Goal: Obtain resource: Obtain resource

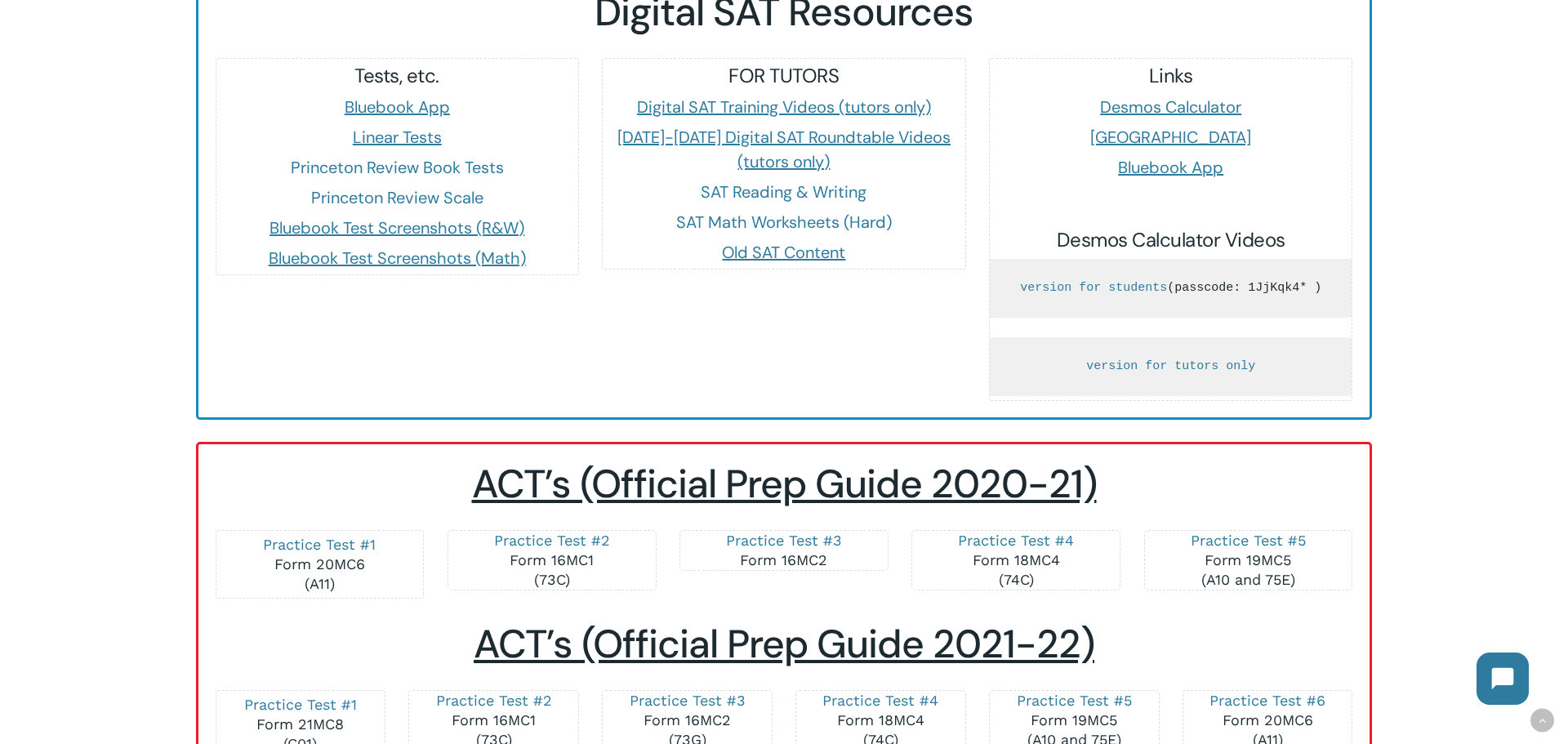
scroll to position [1524, 0]
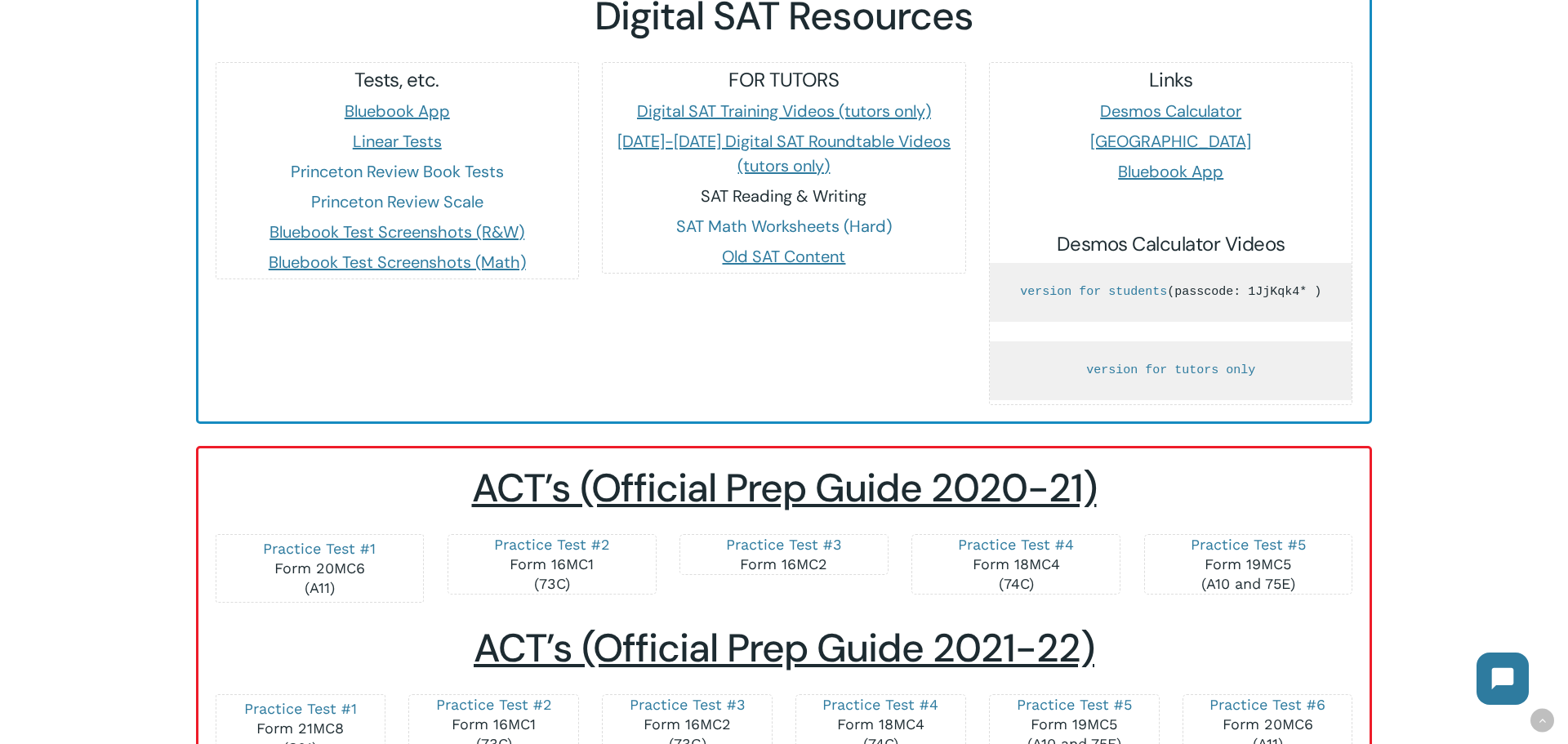
click at [832, 186] on link "SAT Reading & Writing" at bounding box center [784, 196] width 166 height 22
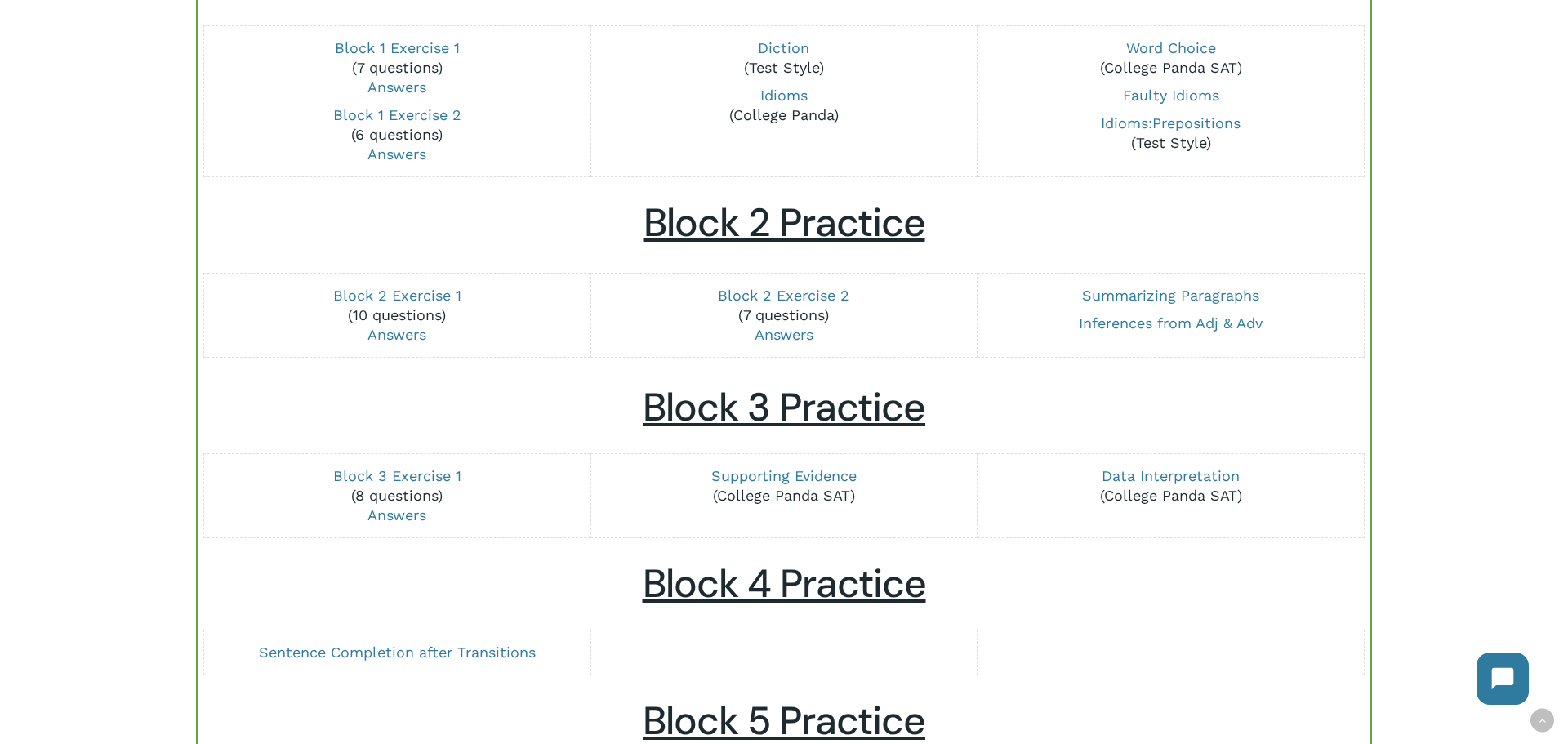
scroll to position [575, 0]
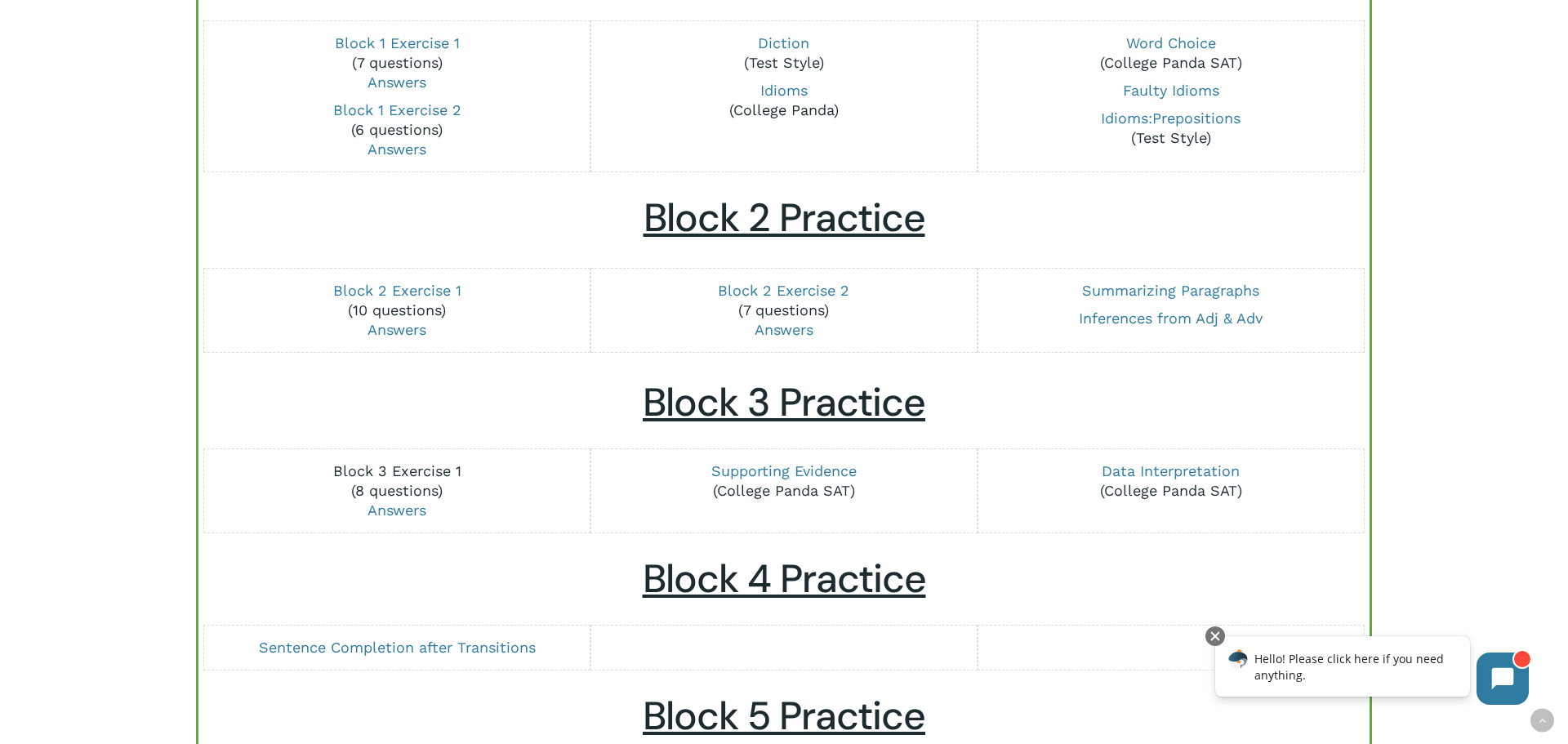
click at [395, 467] on link "Block 3 Exercise 1" at bounding box center [398, 470] width 128 height 17
